Goal: Information Seeking & Learning: Learn about a topic

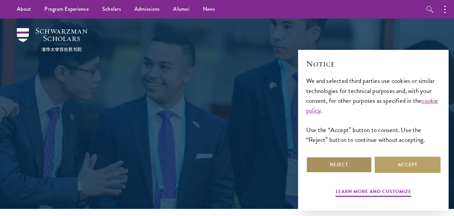
click at [360, 166] on button "Reject" at bounding box center [339, 164] width 66 height 16
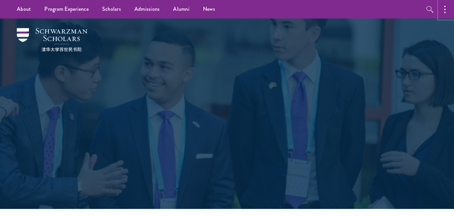
click at [444, 12] on button "button" at bounding box center [447, 9] width 15 height 18
click at [371, 9] on button "button" at bounding box center [374, 9] width 15 height 18
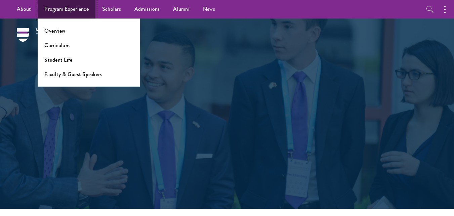
click at [84, 6] on link "Program Experience" at bounding box center [67, 9] width 58 height 18
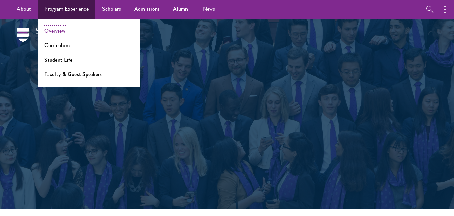
click at [59, 33] on link "Overview" at bounding box center [54, 31] width 21 height 8
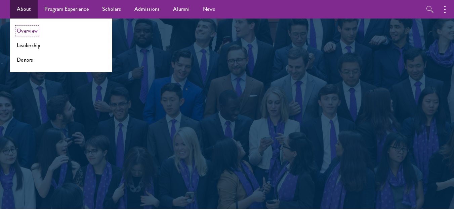
click at [33, 29] on link "Overview" at bounding box center [27, 31] width 21 height 8
